Goal: Navigation & Orientation: Go to known website

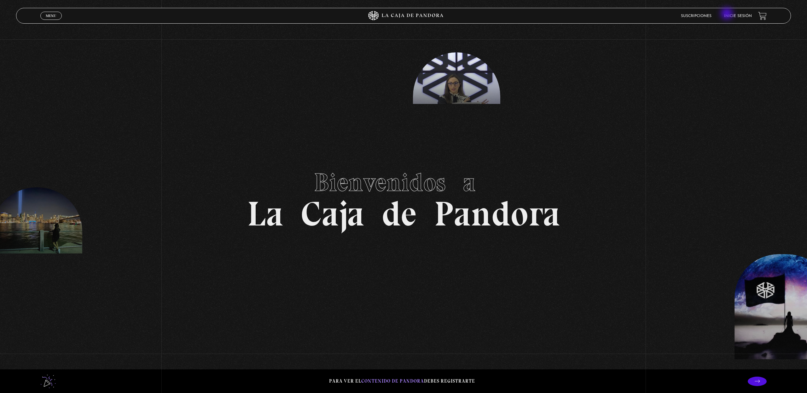
click at [727, 14] on link "Inicie sesión" at bounding box center [738, 16] width 28 height 4
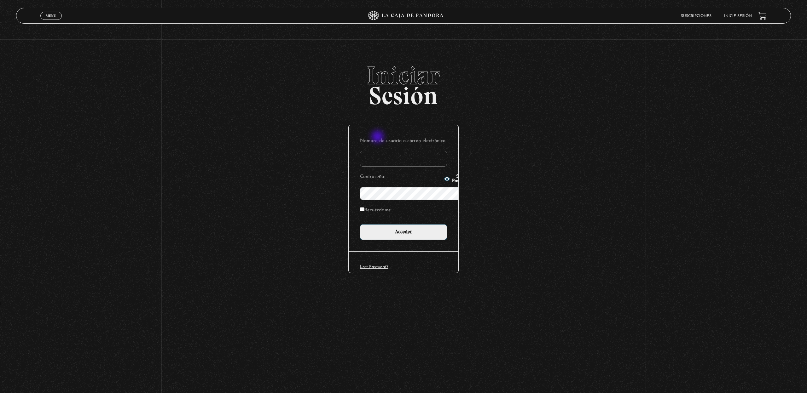
click at [378, 151] on input "Nombre de usuario o correo electrónico" at bounding box center [403, 159] width 87 height 16
type input "[PERSON_NAME][EMAIL_ADDRESS][PERSON_NAME][DOMAIN_NAME]"
click at [391, 224] on input "Acceder" at bounding box center [403, 232] width 87 height 16
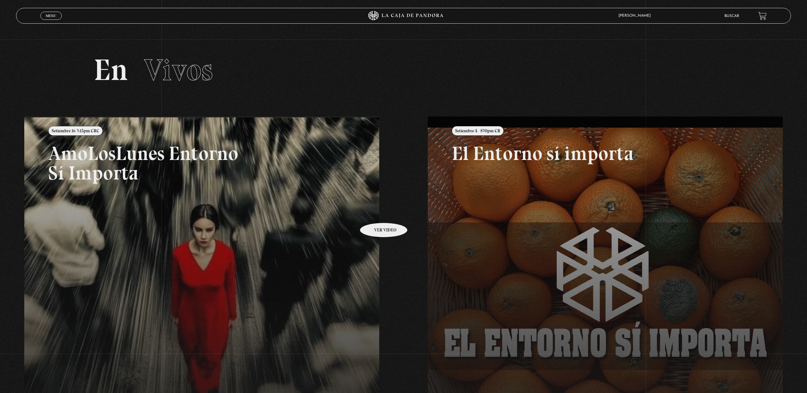
click at [375, 213] on link at bounding box center [427, 313] width 807 height 393
